Goal: Task Accomplishment & Management: Complete application form

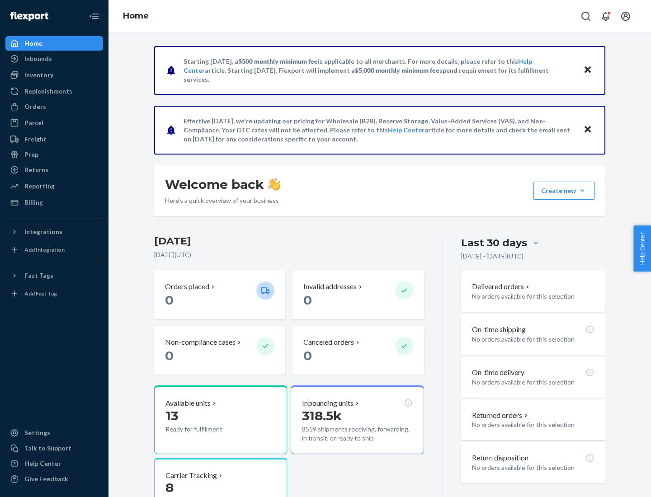
click at [582, 191] on button "Create new Create new inbound Create new order Create new product" at bounding box center [563, 191] width 61 height 18
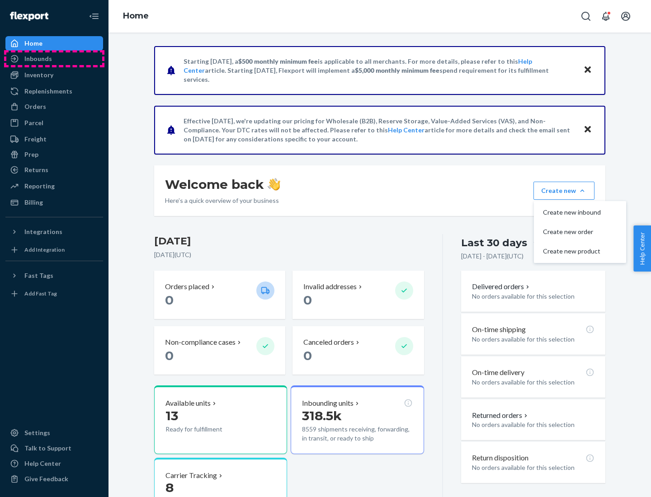
click at [54, 59] on div "Inbounds" at bounding box center [54, 58] width 96 height 13
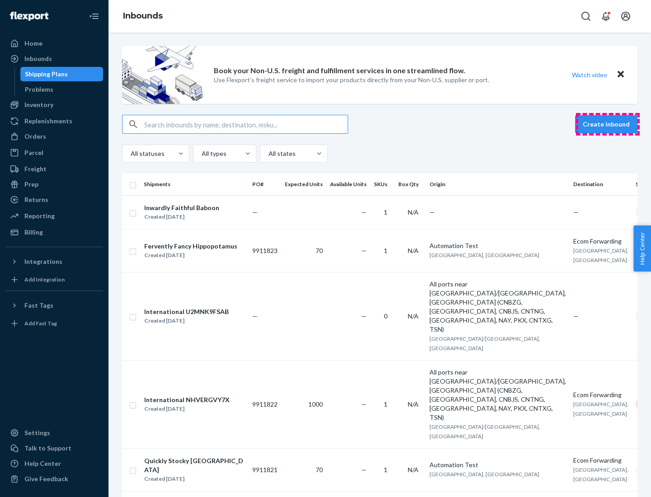
click at [607, 124] on button "Create inbound" at bounding box center [606, 124] width 62 height 18
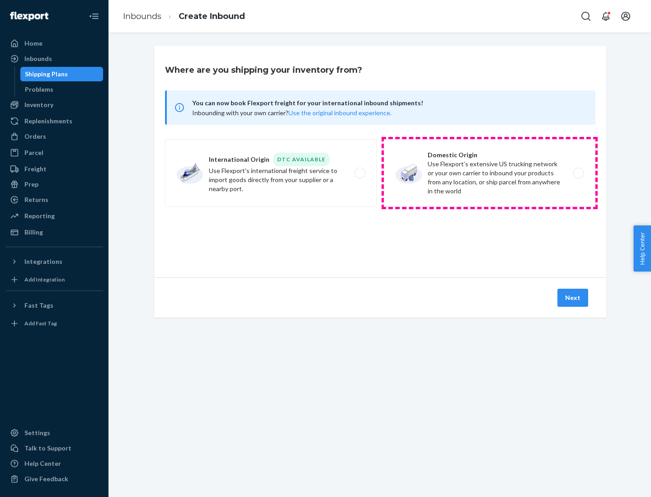
click at [489, 173] on label "Domestic Origin Use Flexport’s extensive US trucking network or your own carrie…" at bounding box center [489, 173] width 211 height 68
click at [578, 173] on input "Domestic Origin Use Flexport’s extensive US trucking network or your own carrie…" at bounding box center [581, 173] width 6 height 6
radio input "true"
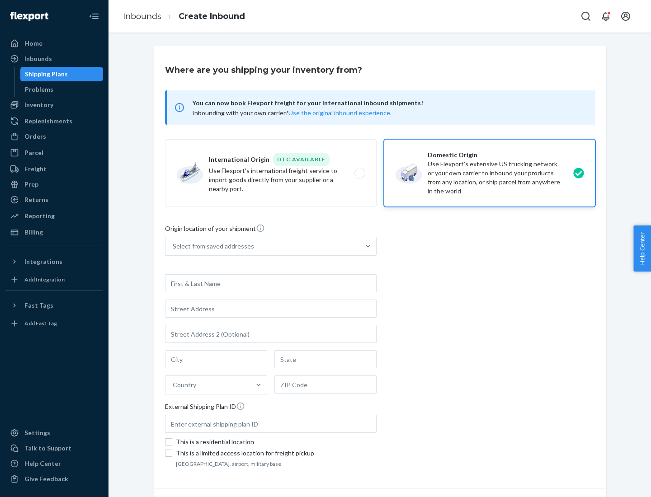
click at [211, 246] on div "Select from saved addresses" at bounding box center [213, 246] width 81 height 9
click at [174, 246] on input "Select from saved addresses" at bounding box center [173, 246] width 1 height 9
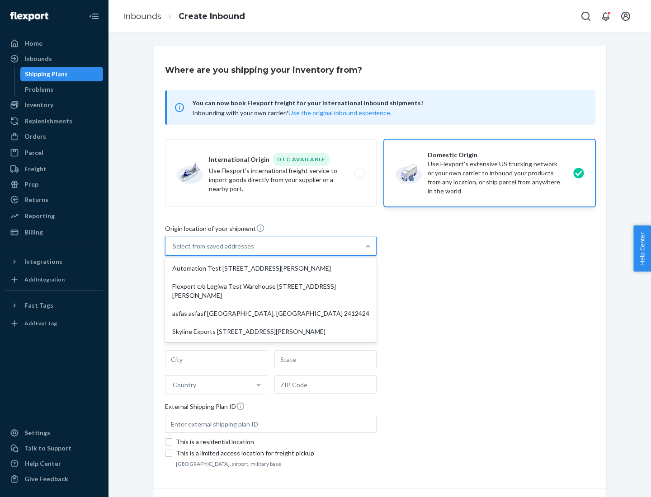
scroll to position [4, 0]
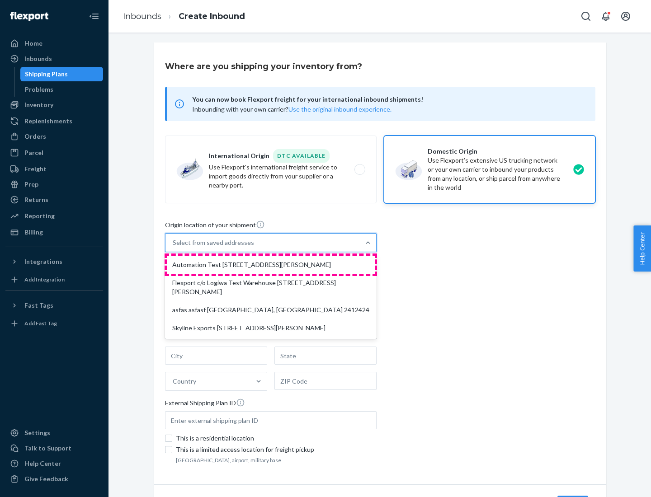
click at [271, 265] on div "Automation Test [STREET_ADDRESS][PERSON_NAME]" at bounding box center [271, 265] width 208 height 18
click at [174, 247] on input "option Automation Test [STREET_ADDRESS][PERSON_NAME] focused, 1 of 4. 4 results…" at bounding box center [173, 242] width 1 height 9
type input "Automation Test"
type input "9th Floor"
type input "[GEOGRAPHIC_DATA]"
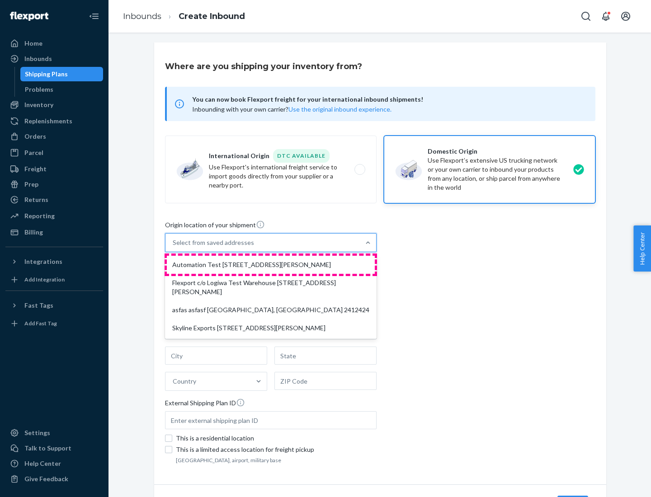
type input "CA"
type input "94104"
type input "[STREET_ADDRESS][PERSON_NAME]"
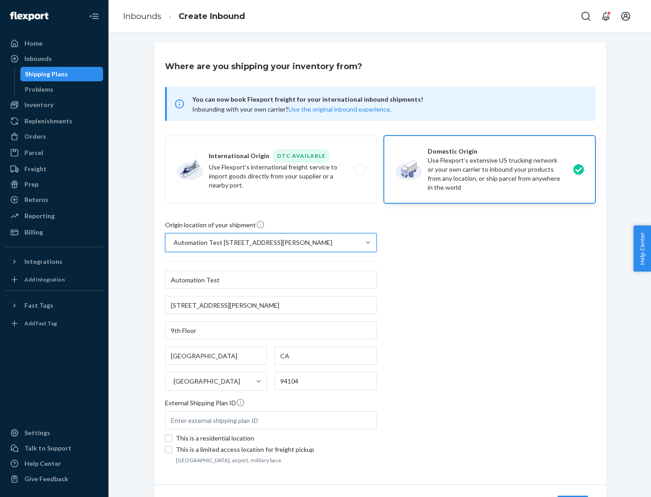
scroll to position [53, 0]
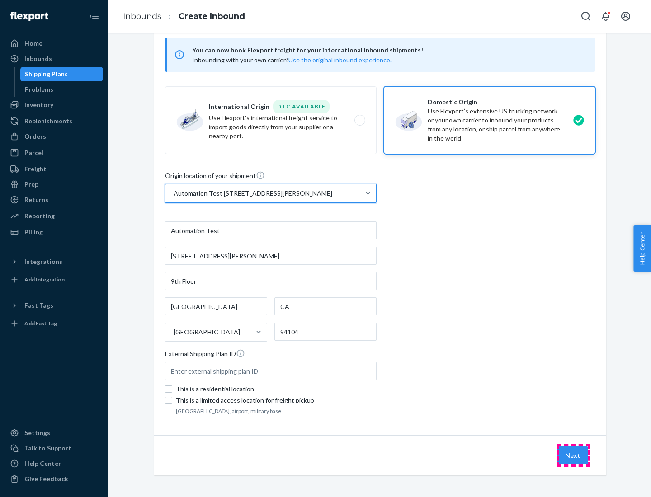
click at [573, 455] on button "Next" at bounding box center [572, 455] width 31 height 18
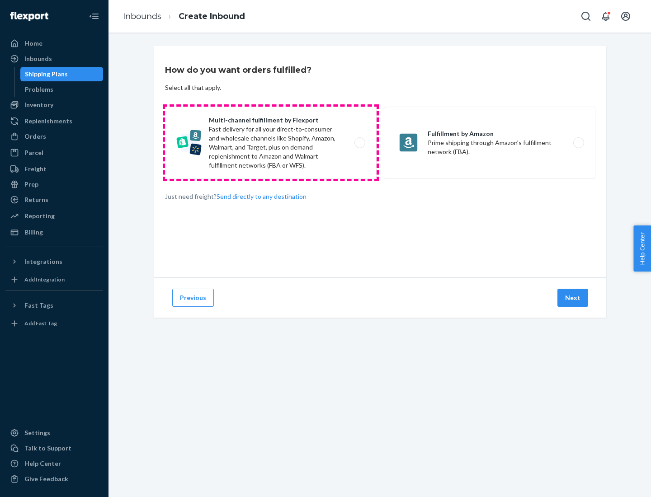
click at [271, 143] on label "Multi-channel fulfillment by Flexport Fast delivery for all your direct-to-cons…" at bounding box center [270, 143] width 211 height 72
click at [359, 143] on input "Multi-channel fulfillment by Flexport Fast delivery for all your direct-to-cons…" at bounding box center [362, 143] width 6 height 6
radio input "true"
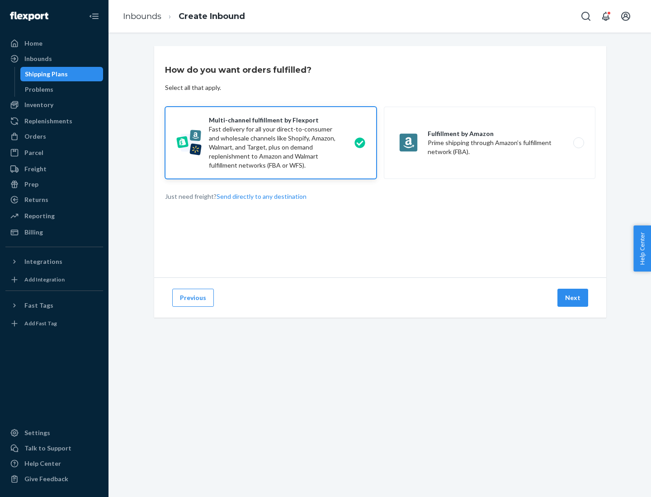
click at [573, 298] on button "Next" at bounding box center [572, 298] width 31 height 18
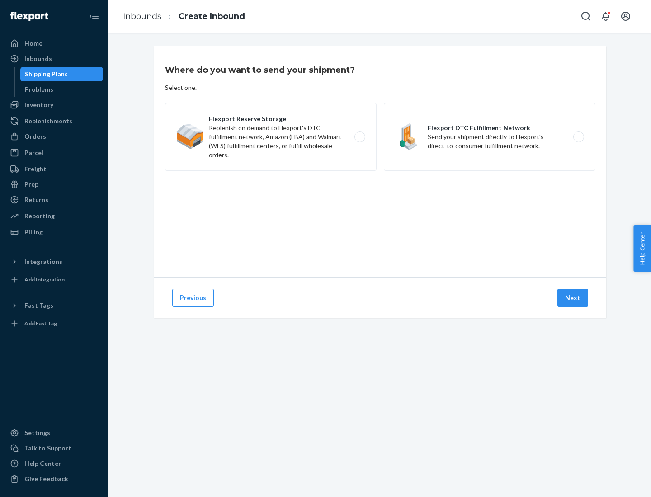
click at [489, 137] on label "Flexport DTC Fulfillment Network Send your shipment directly to Flexport's dire…" at bounding box center [489, 137] width 211 height 68
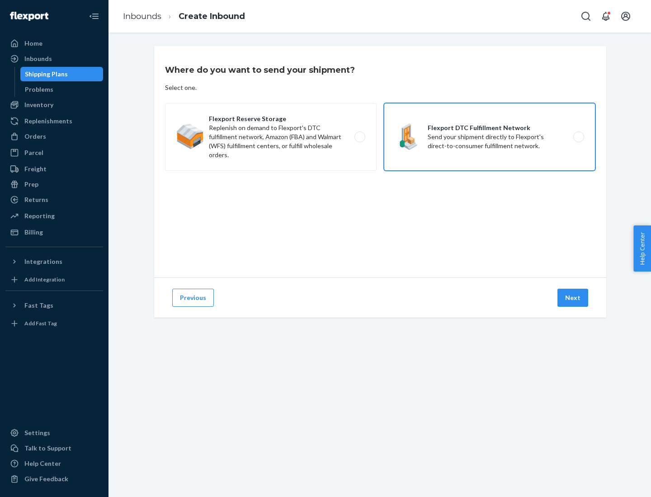
click at [578, 137] on input "Flexport DTC Fulfillment Network Send your shipment directly to Flexport's dire…" at bounding box center [581, 137] width 6 height 6
radio input "true"
click at [573, 298] on button "Next" at bounding box center [572, 298] width 31 height 18
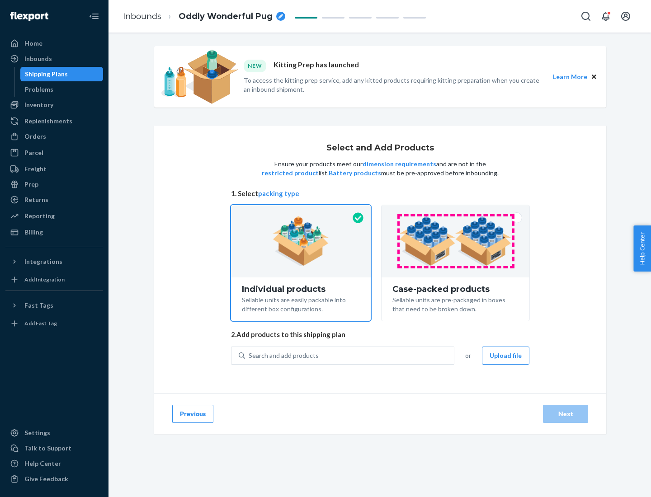
click at [455, 241] on img at bounding box center [455, 241] width 113 height 50
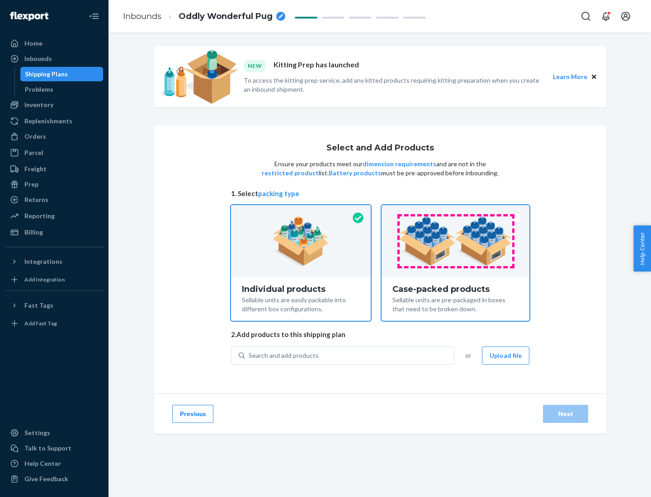
click at [455, 211] on input "Case-packed products Sellable units are pre-packaged in boxes that need to be b…" at bounding box center [455, 208] width 6 height 6
radio input "true"
radio input "false"
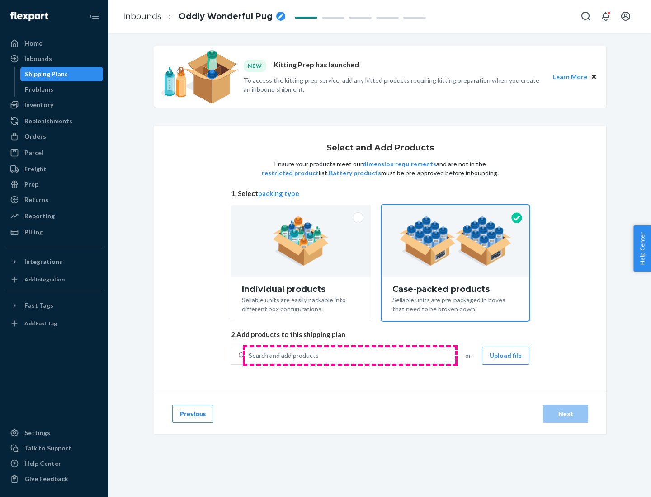
click at [350, 355] on div "Search and add products" at bounding box center [349, 355] width 209 height 16
click at [249, 355] on input "Search and add products" at bounding box center [249, 355] width 1 height 9
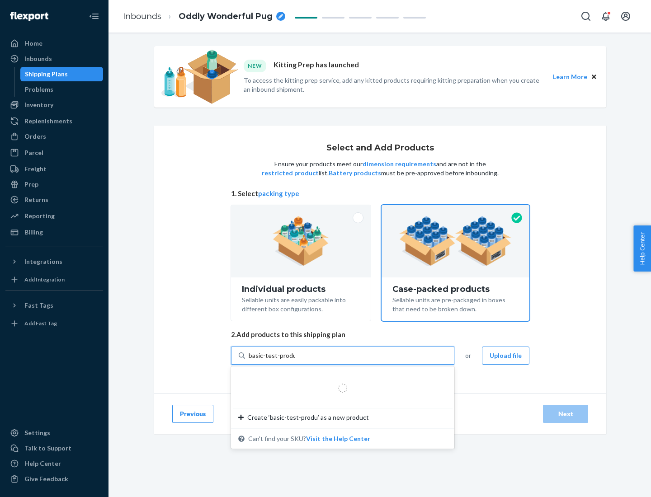
type input "basic-test-product-1"
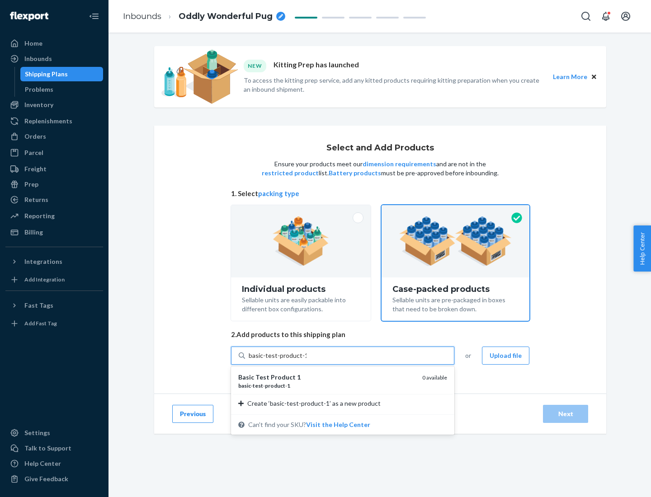
click at [327, 385] on div "basic - test - product - 1" at bounding box center [326, 386] width 177 height 8
click at [306, 360] on input "basic-test-product-1" at bounding box center [278, 355] width 58 height 9
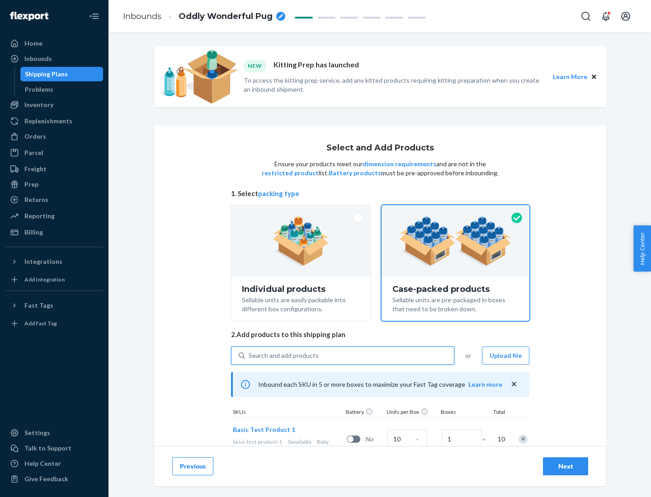
scroll to position [33, 0]
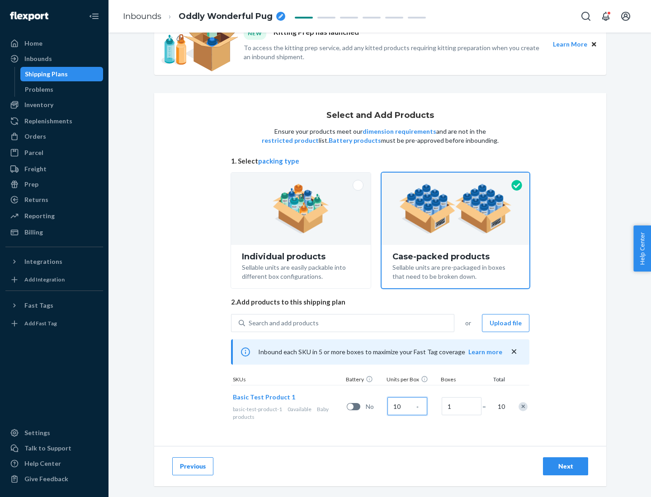
type input "10"
type input "7"
click at [565, 466] on div "Next" at bounding box center [565, 466] width 30 height 9
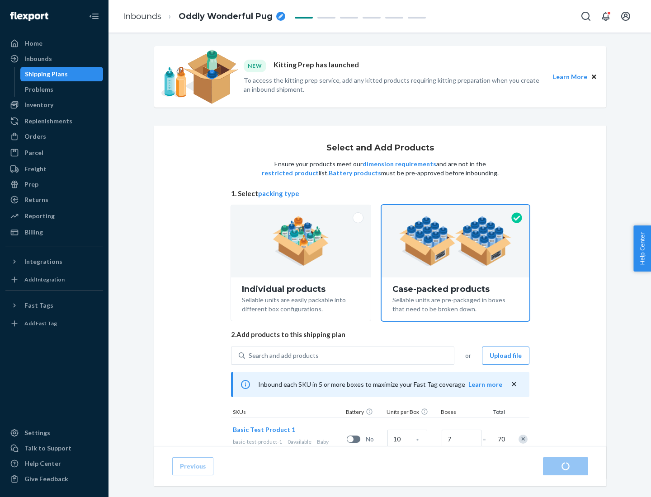
radio input "true"
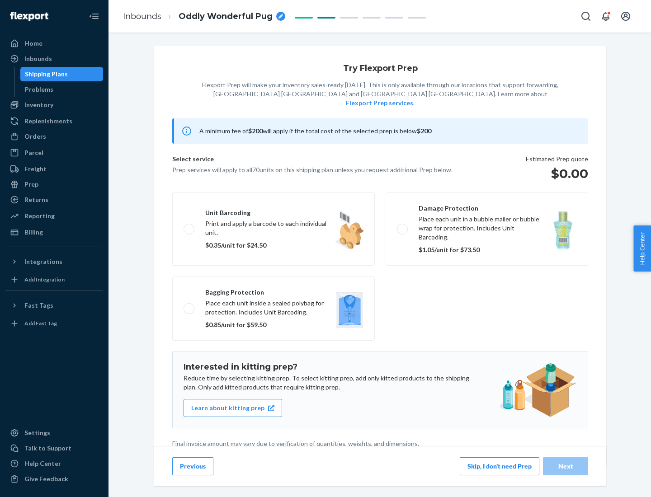
scroll to position [2, 0]
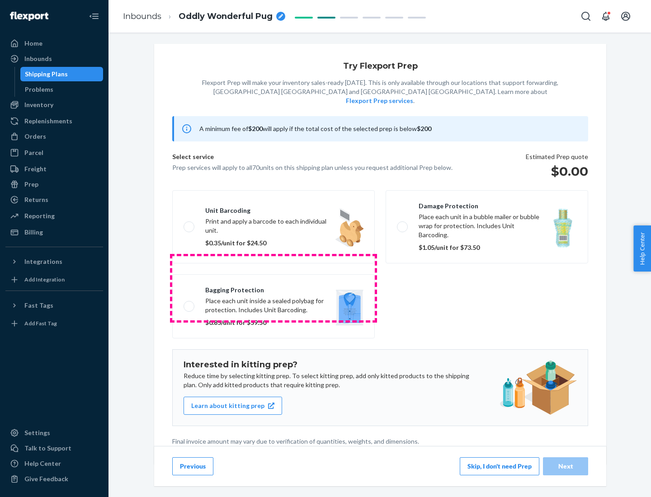
click at [273, 288] on label "Bagging protection Place each unit inside a sealed polybag for protection. Incl…" at bounding box center [273, 306] width 202 height 64
click at [189, 303] on input "Bagging protection Place each unit inside a sealed polybag for protection. Incl…" at bounding box center [186, 306] width 6 height 6
checkbox input "true"
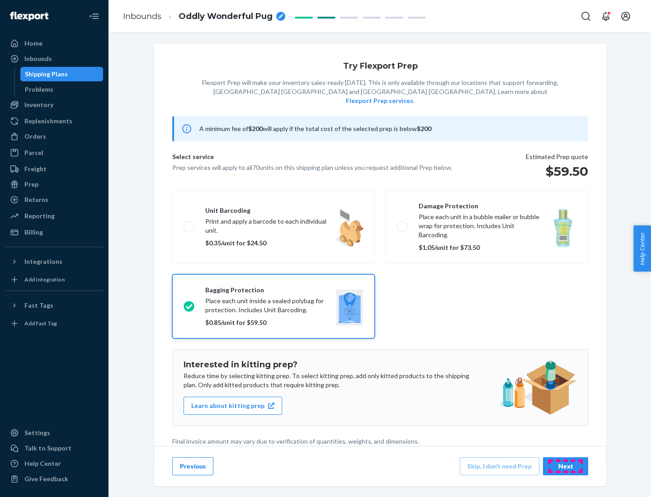
click at [565, 466] on div "Next" at bounding box center [565, 466] width 30 height 9
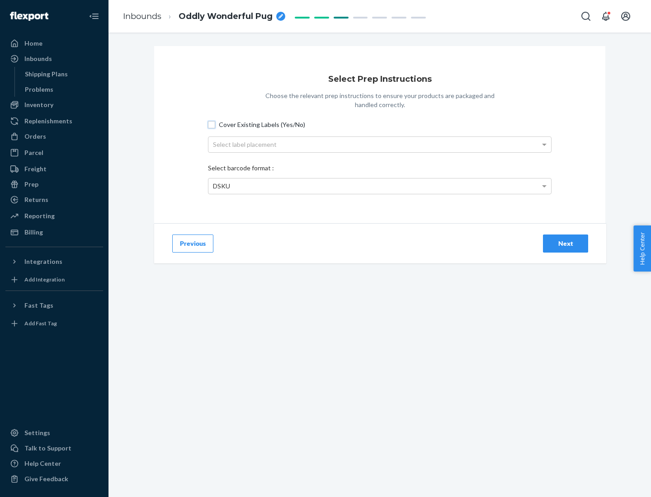
click at [211, 124] on input "Cover Existing Labels (Yes/No)" at bounding box center [211, 124] width 7 height 7
checkbox input "true"
click at [380, 144] on div "Select label placement" at bounding box center [379, 144] width 342 height 15
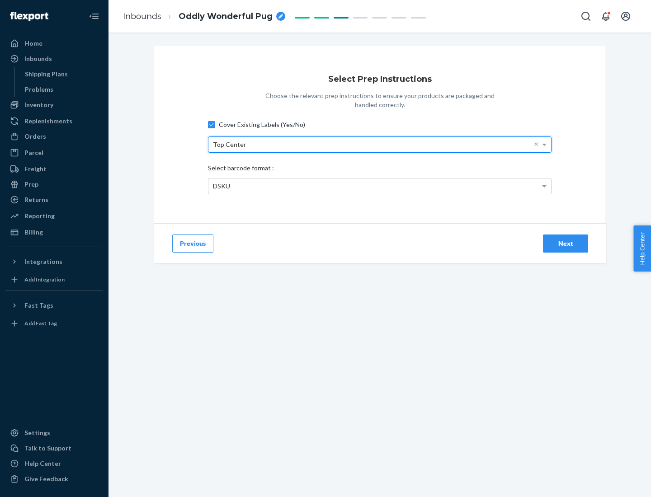
click at [380, 186] on div "DSKU" at bounding box center [379, 185] width 342 height 15
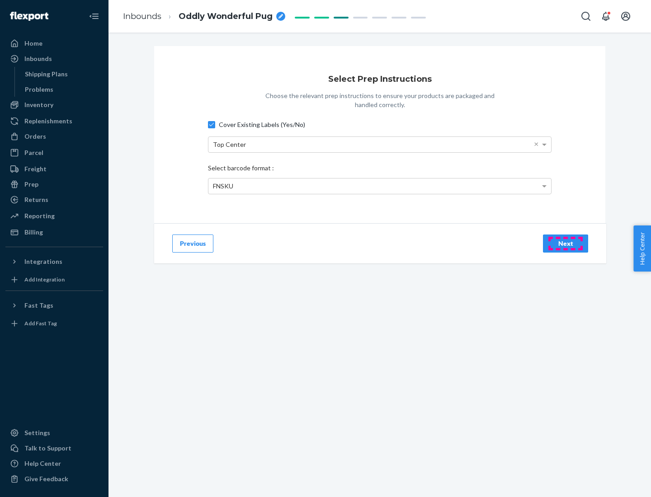
click at [565, 243] on div "Next" at bounding box center [565, 243] width 30 height 9
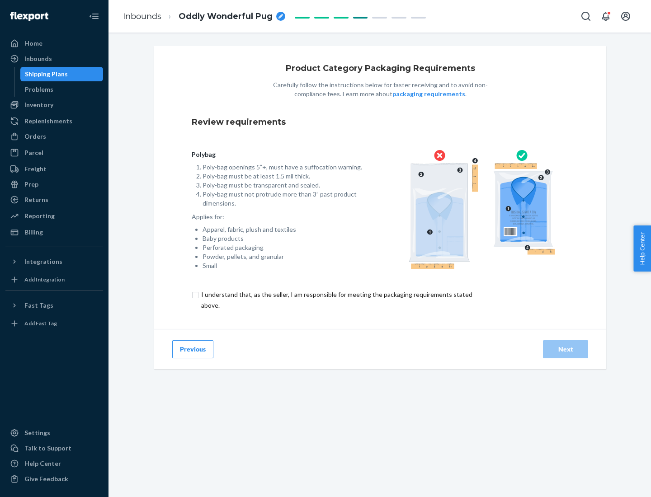
click at [336, 300] on input "checkbox" at bounding box center [342, 300] width 300 height 22
checkbox input "true"
click at [565, 349] on div "Next" at bounding box center [565, 349] width 30 height 9
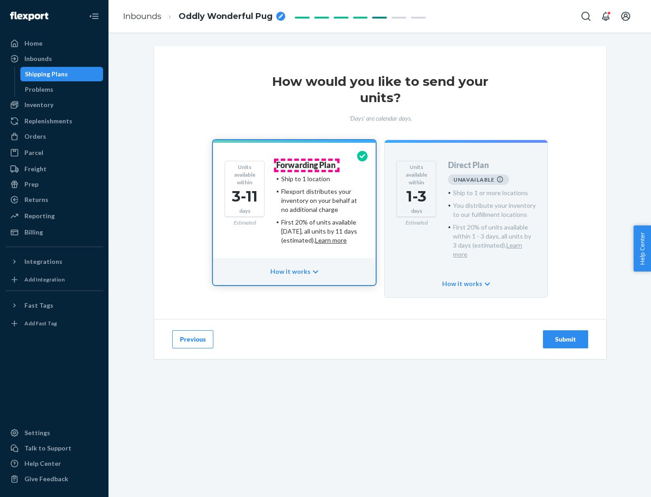
click at [306, 165] on h4 "Forwarding Plan" at bounding box center [305, 165] width 59 height 9
click at [565, 335] on div "Submit" at bounding box center [565, 339] width 30 height 9
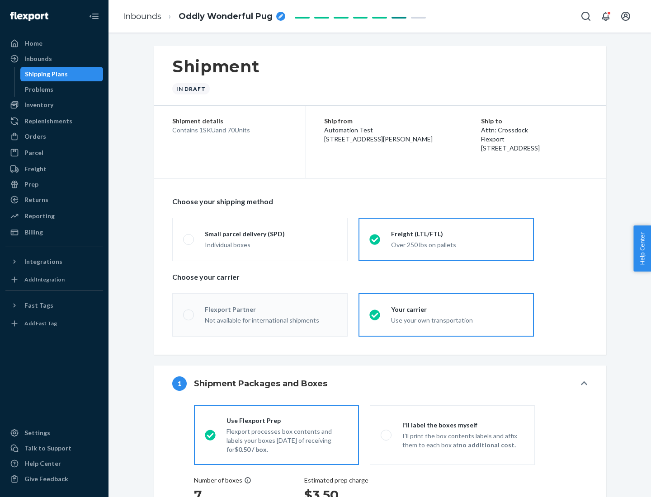
radio input "true"
radio input "false"
radio input "true"
radio input "false"
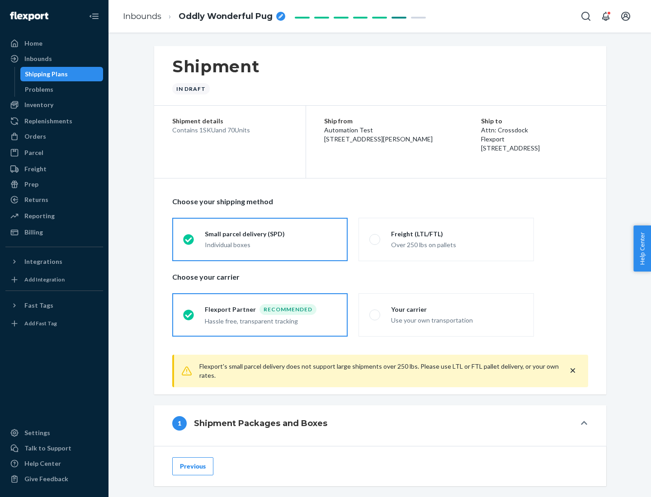
click at [446, 239] on div "Over 250 lbs on pallets" at bounding box center [457, 244] width 132 height 11
click at [375, 239] on input "Freight (LTL/FTL) Over 250 lbs on pallets" at bounding box center [372, 239] width 6 height 6
radio input "true"
radio input "false"
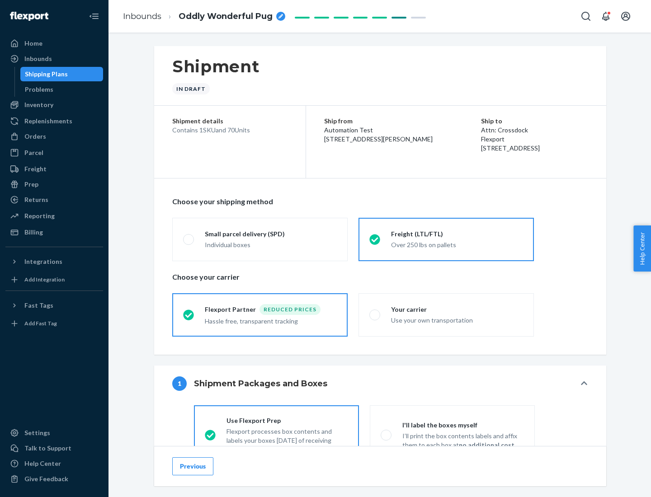
scroll to position [50, 0]
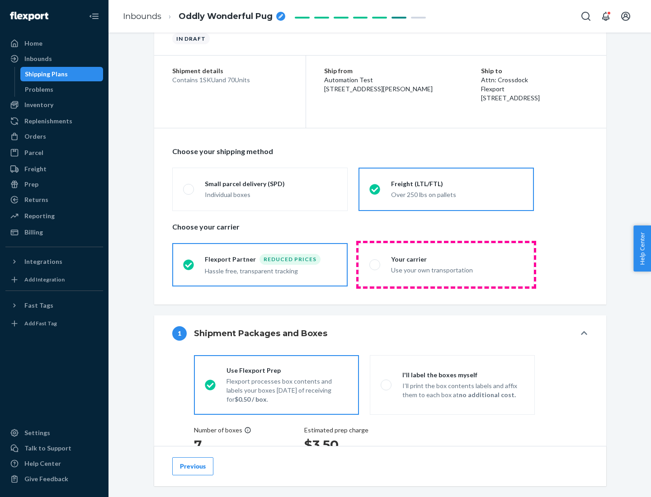
click at [446, 264] on div "Use your own transportation" at bounding box center [457, 269] width 132 height 11
click at [375, 264] on input "Your carrier Use your own transportation" at bounding box center [372, 265] width 6 height 6
radio input "true"
radio input "false"
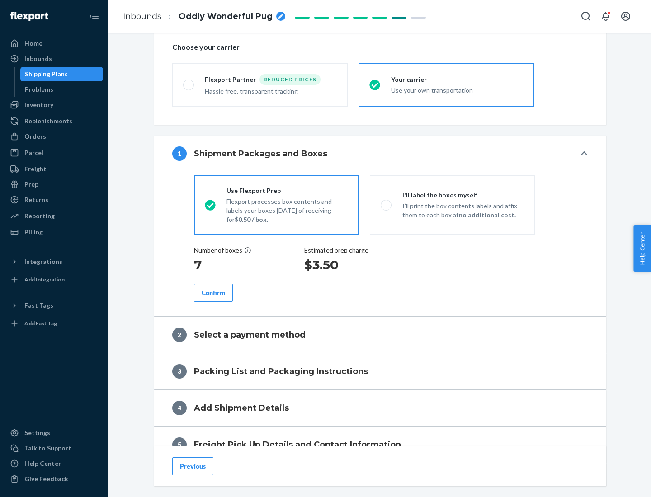
scroll to position [170, 0]
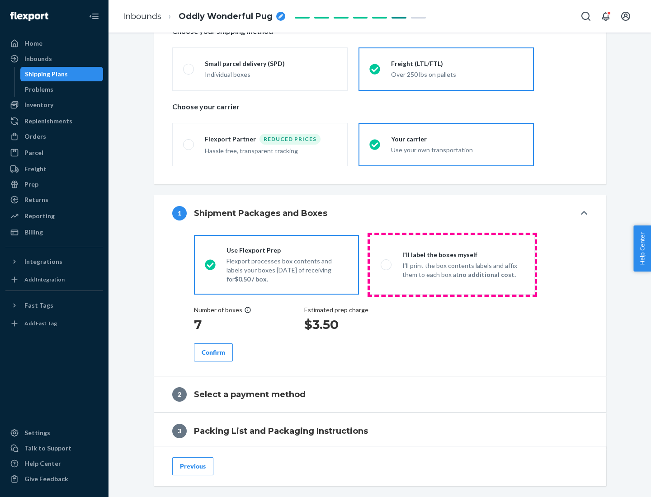
click at [452, 264] on p "I’ll print the box contents labels and affix them to each box at no additional …" at bounding box center [463, 270] width 122 height 18
click at [386, 264] on input "I'll label the boxes myself I’ll print the box contents labels and affix them t…" at bounding box center [383, 265] width 6 height 6
radio input "true"
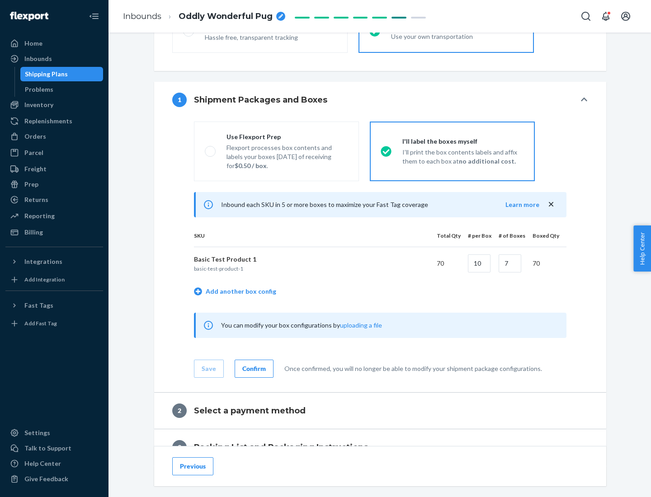
scroll to position [156, 0]
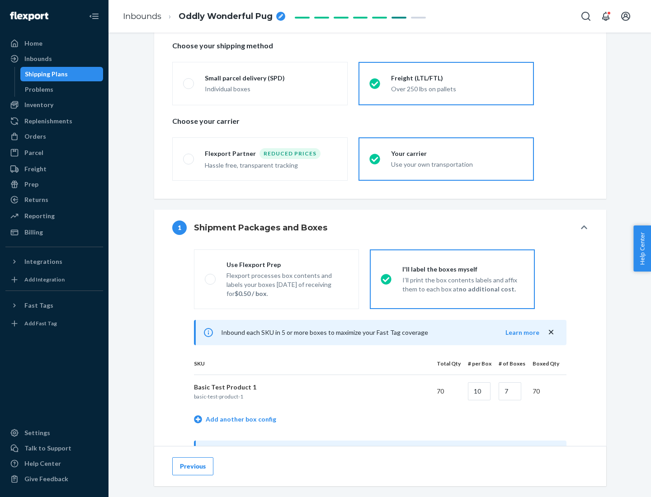
click at [287, 264] on div "Use Flexport Prep" at bounding box center [287, 264] width 122 height 9
click at [211, 276] on input "Use Flexport Prep Flexport processes box contents and labels your boxes [DATE] …" at bounding box center [208, 279] width 6 height 6
radio input "true"
radio input "false"
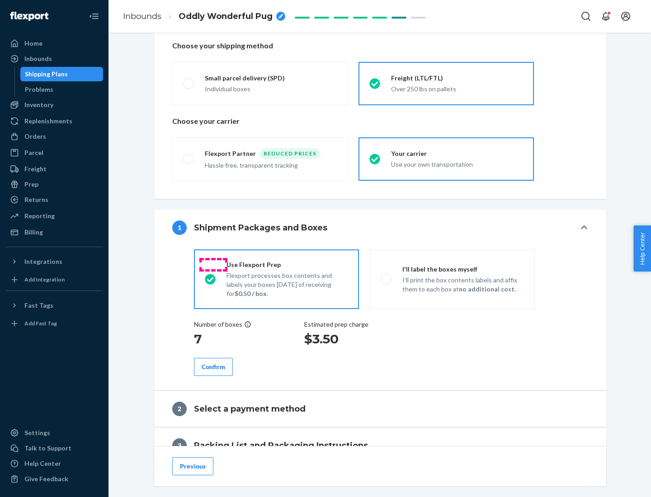
scroll to position [258, 0]
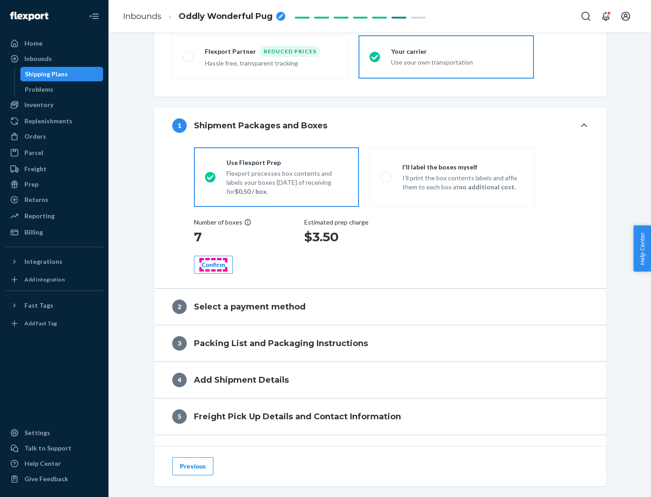
click at [213, 264] on div "Confirm" at bounding box center [213, 264] width 23 height 9
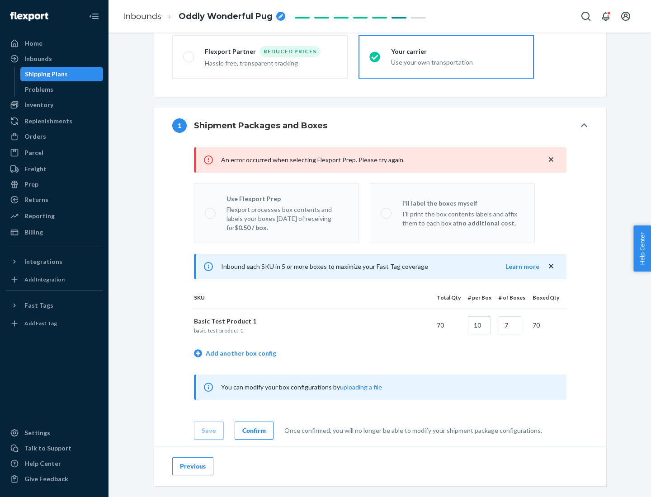
radio input "false"
